Goal: Check status: Check status

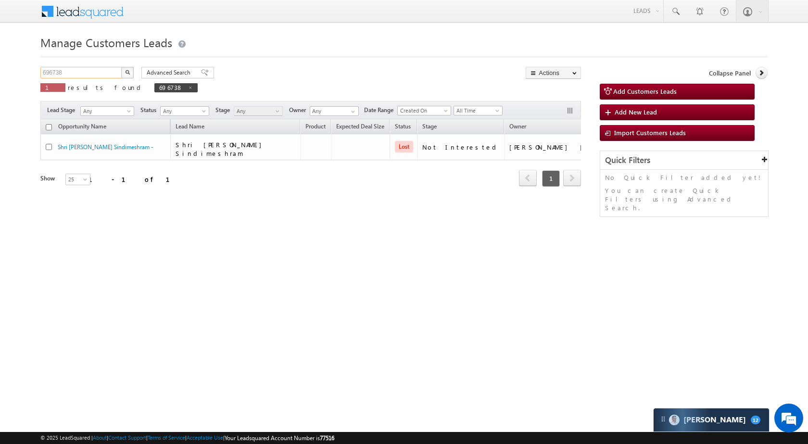
click at [101, 69] on input "696738" at bounding box center [81, 73] width 82 height 12
paste input "810807"
type input "810807"
click at [128, 68] on button "button" at bounding box center [127, 73] width 13 height 12
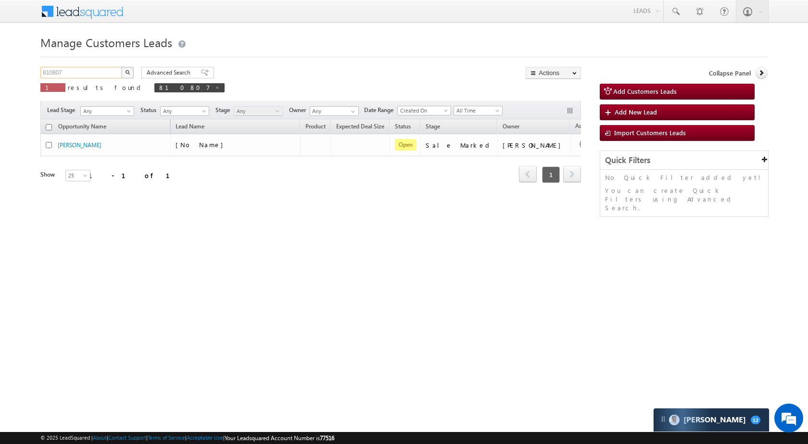
click at [89, 73] on input "810807" at bounding box center [81, 73] width 82 height 12
click at [104, 69] on input "810807" at bounding box center [81, 73] width 82 height 12
